Goal: Check status

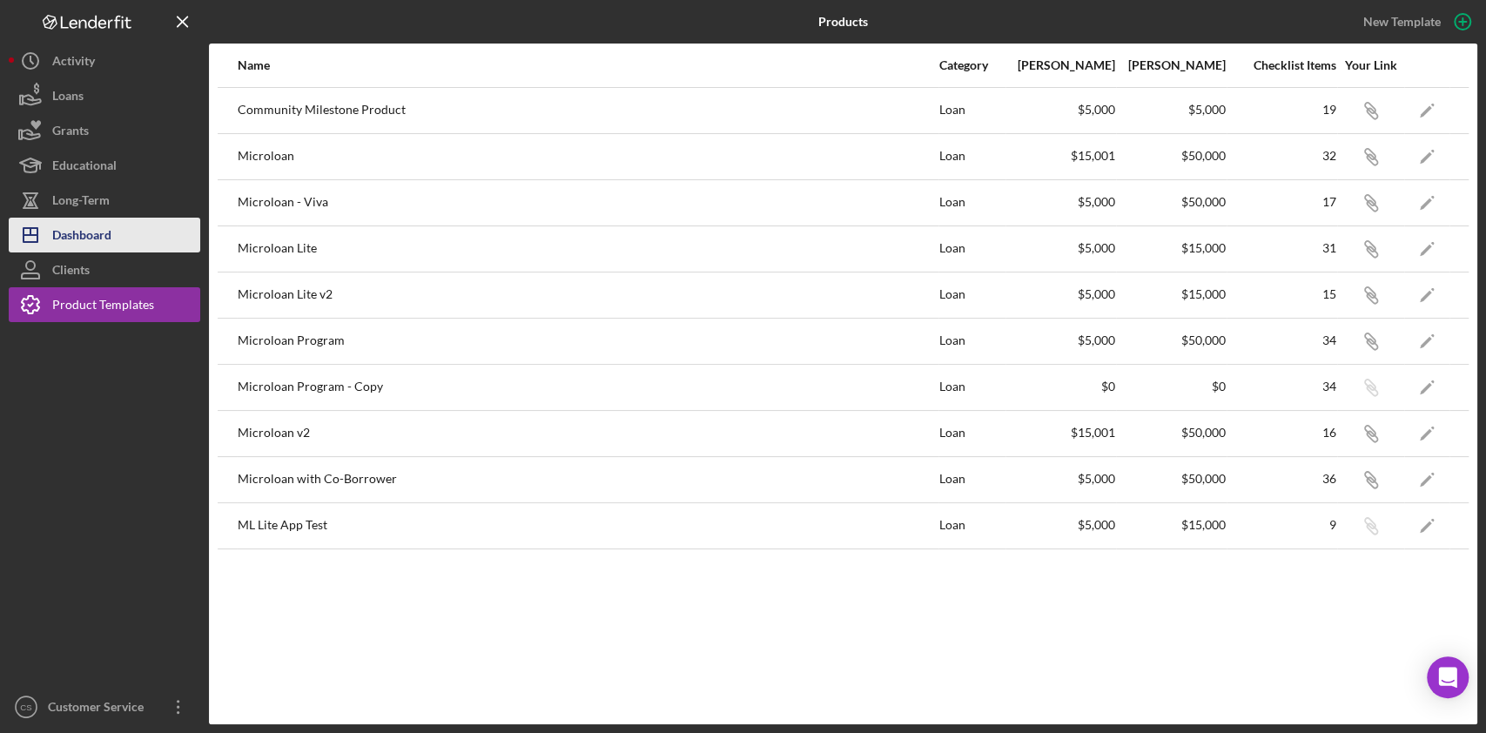
click at [132, 227] on button "Icon/Dashboard Dashboard" at bounding box center [105, 235] width 192 height 35
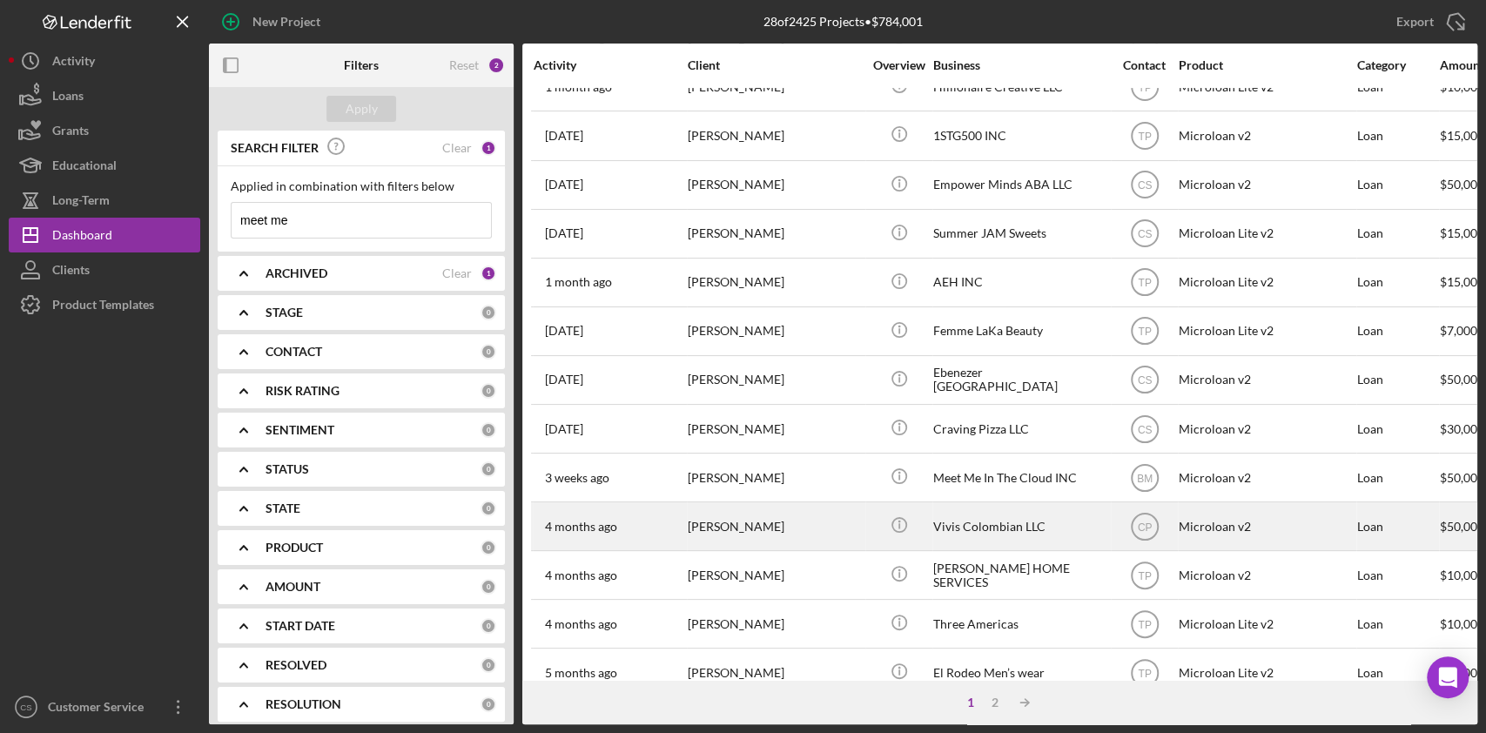
scroll to position [644, 0]
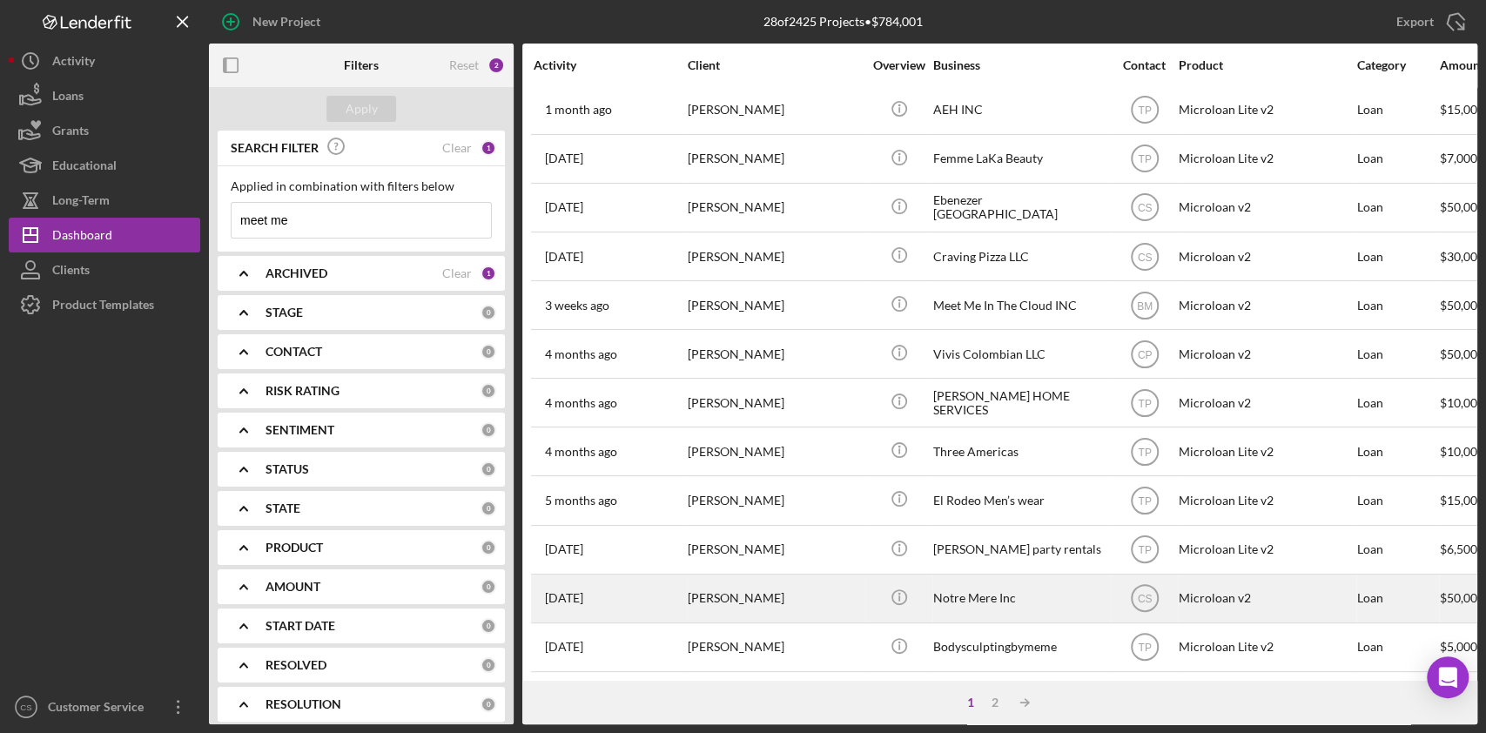
click at [846, 591] on div "[PERSON_NAME]" at bounding box center [775, 599] width 174 height 46
